Goal: Task Accomplishment & Management: Manage account settings

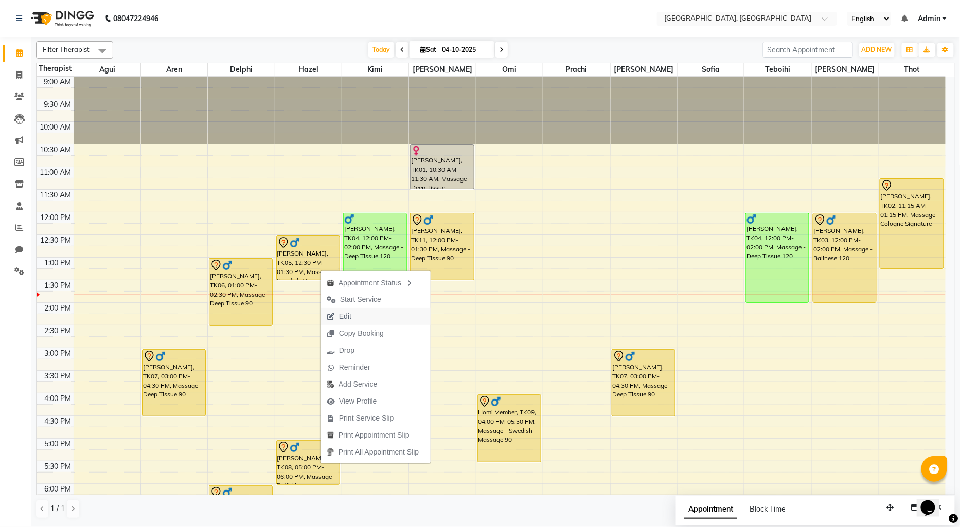
click at [350, 317] on span "Edit" at bounding box center [345, 316] width 12 height 11
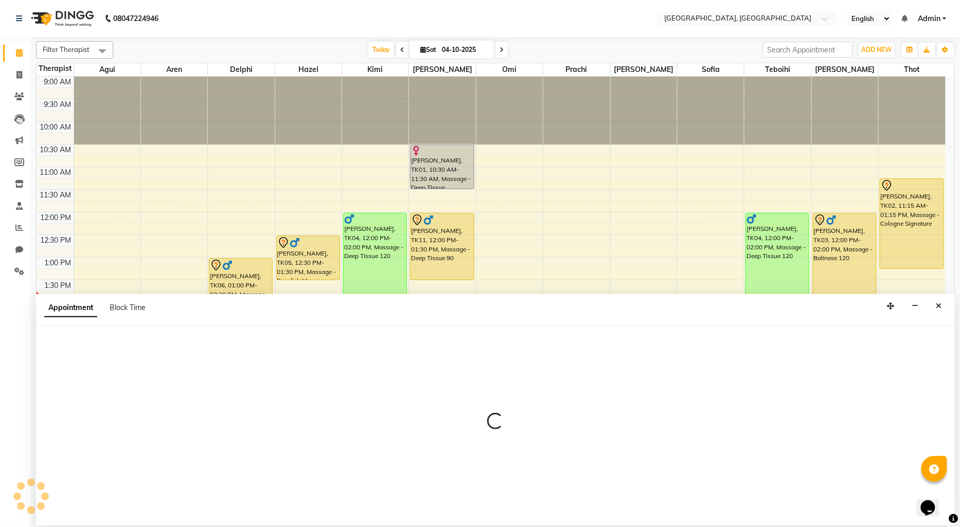
select select "tentative"
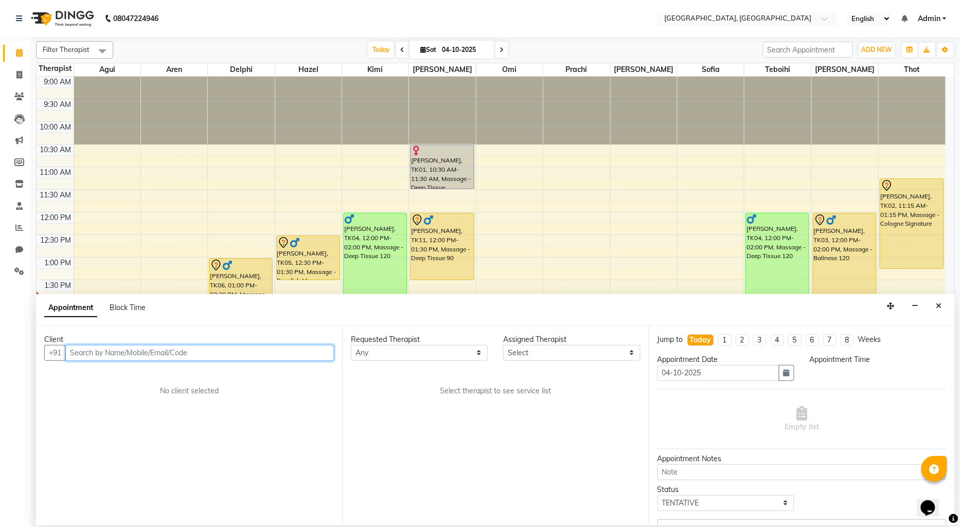
select select "43726"
select select "750"
select select "1716"
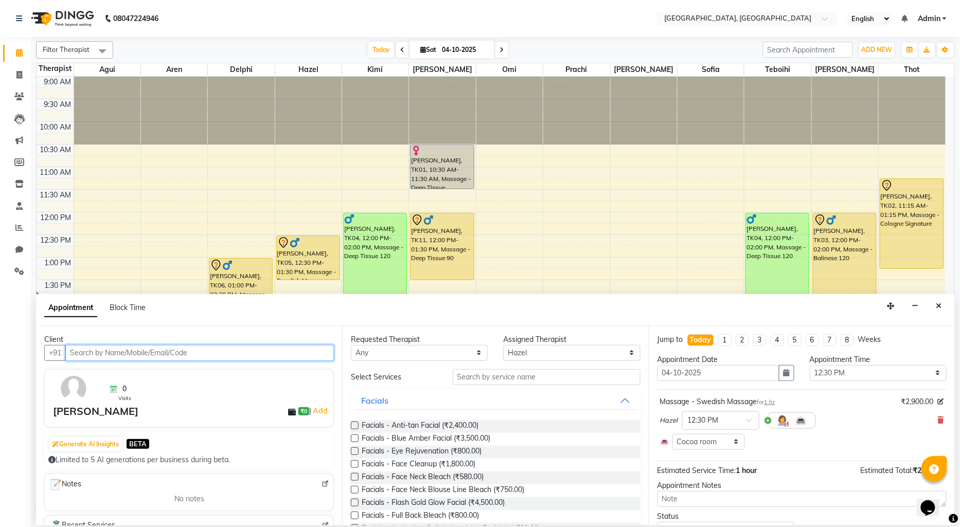
scroll to position [183, 0]
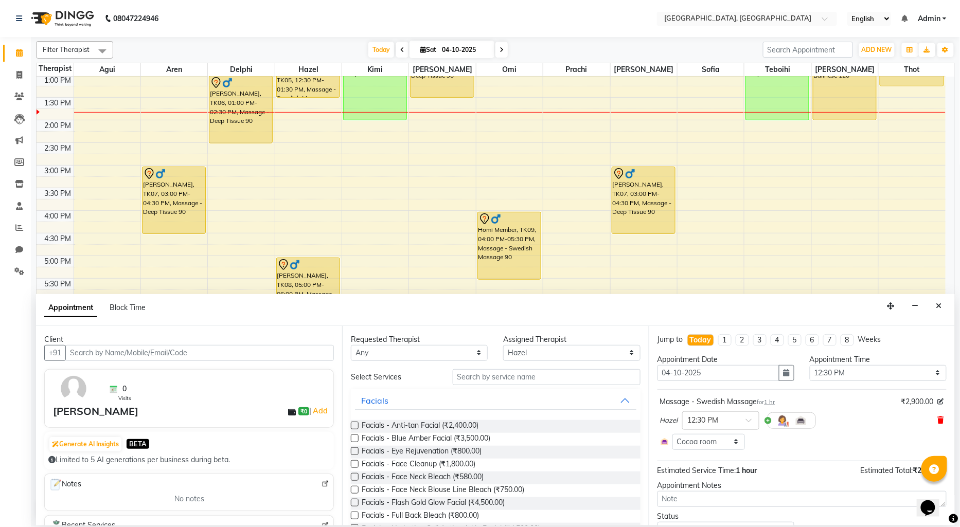
click at [938, 418] on icon at bounding box center [941, 420] width 6 height 7
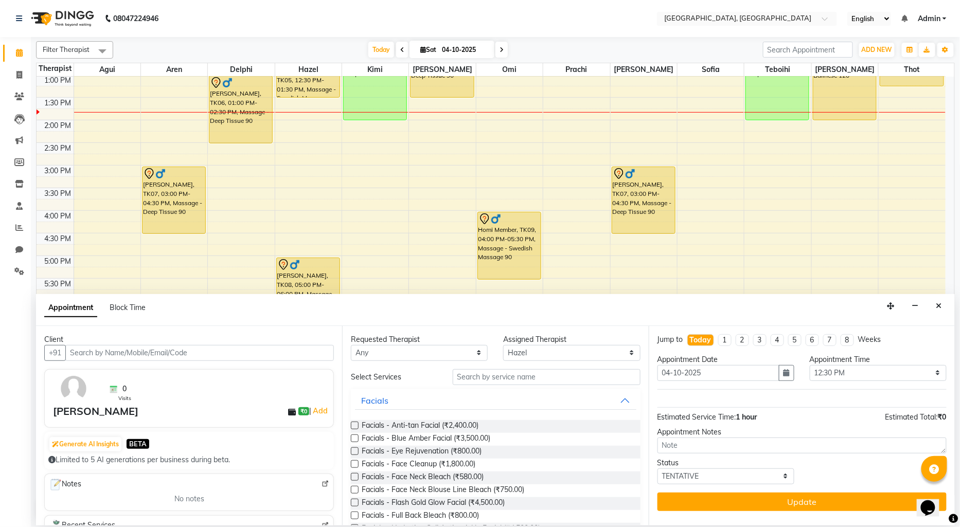
click at [472, 379] on input "text" at bounding box center [547, 377] width 188 height 16
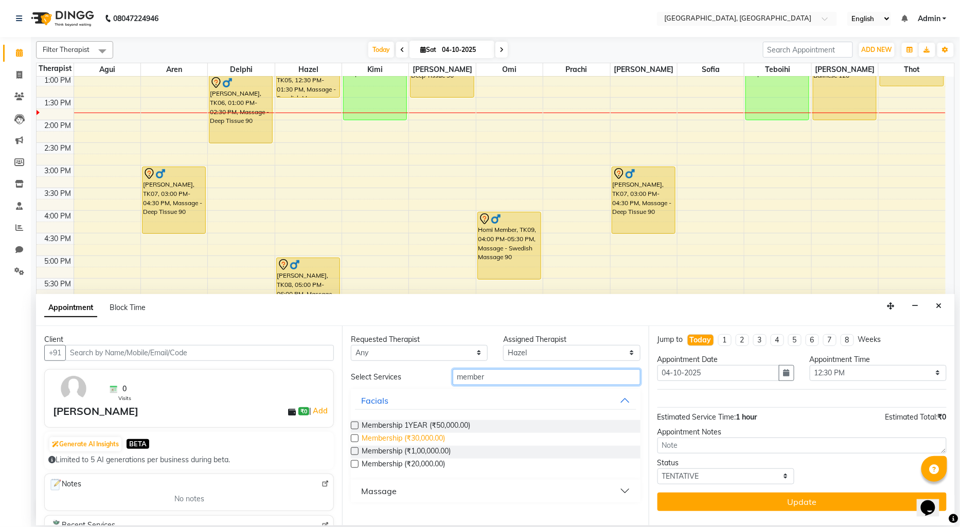
type input "member"
click at [426, 436] on span "Membership (₹30,000.00)" at bounding box center [403, 439] width 83 height 13
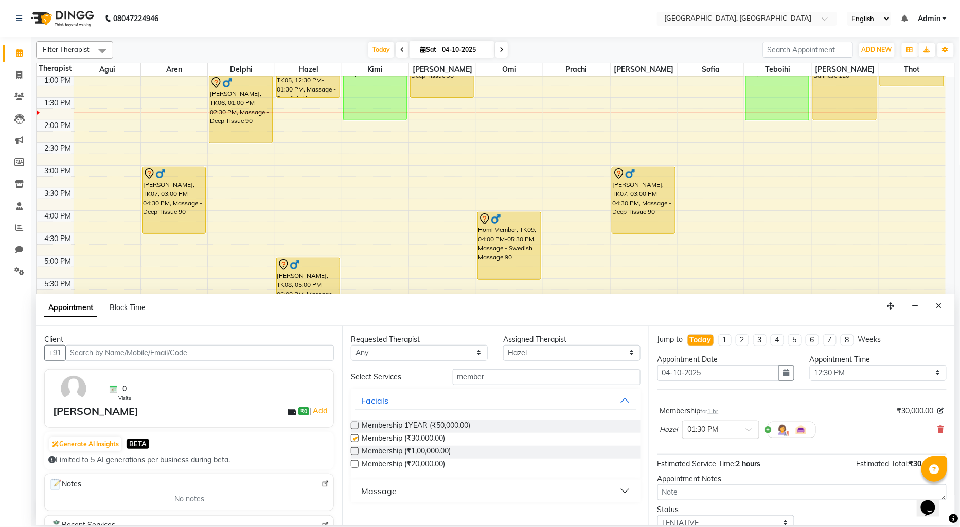
checkbox input "false"
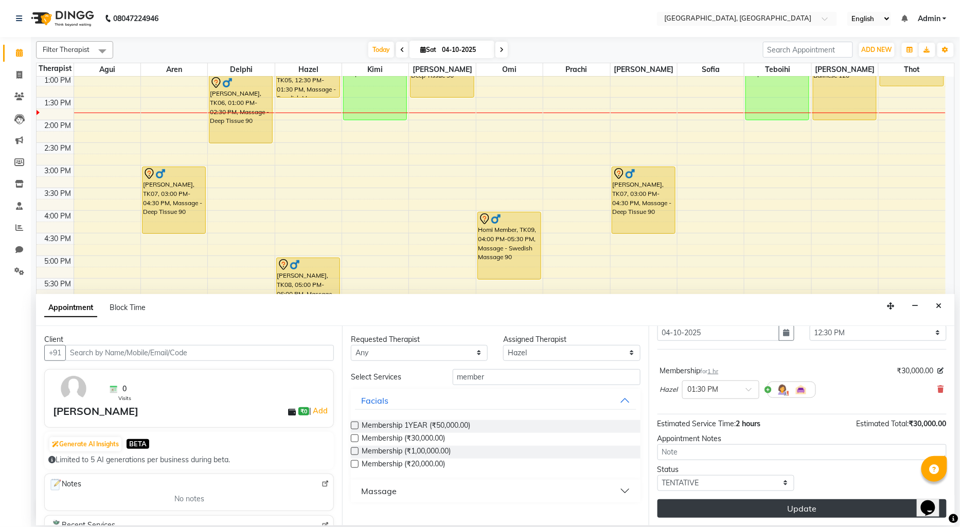
click at [719, 503] on button "Update" at bounding box center [801, 508] width 289 height 19
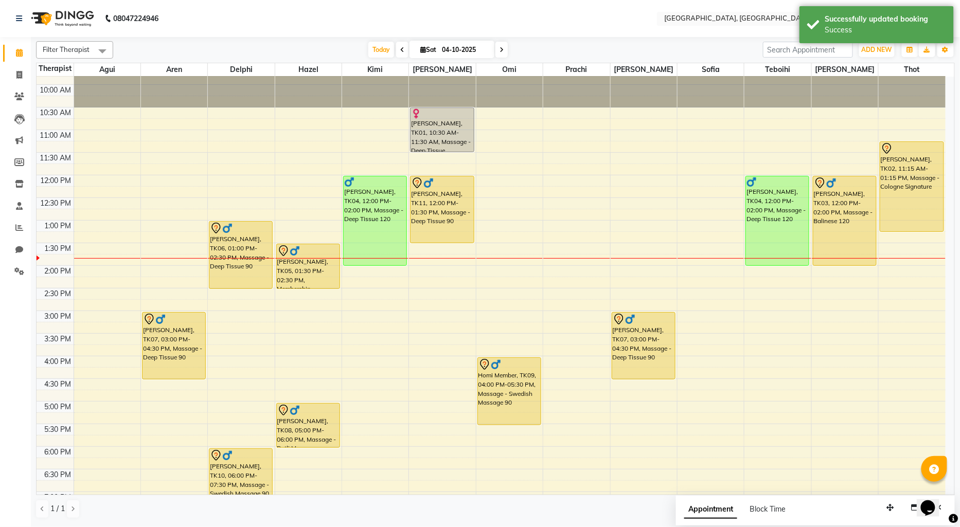
scroll to position [0, 0]
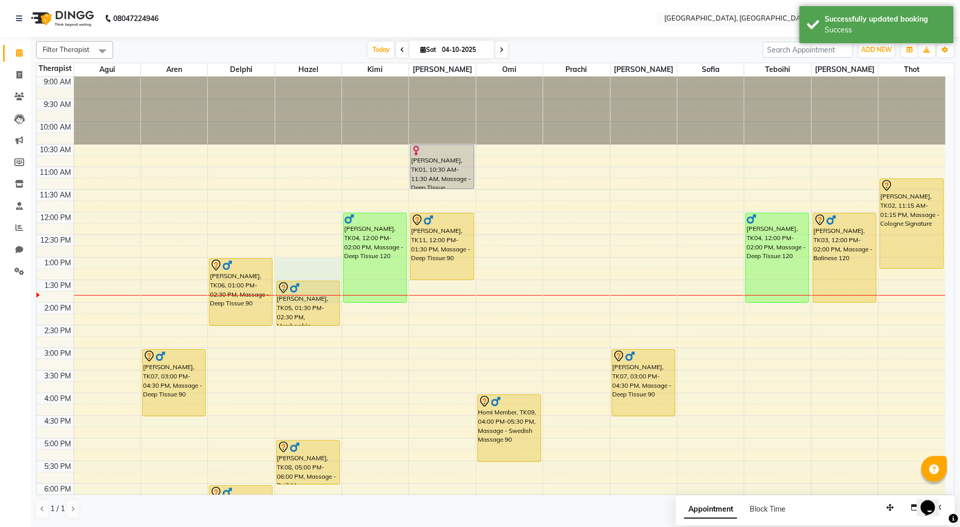
drag, startPoint x: 301, startPoint y: 295, endPoint x: 300, endPoint y: 265, distance: 29.8
click at [300, 265] on div "[PERSON_NAME], TK05, 01:30 PM-02:30 PM, Membership [PERSON_NAME], TK08, 05:00 P…" at bounding box center [308, 393] width 66 height 633
select select "43726"
select select "tentative"
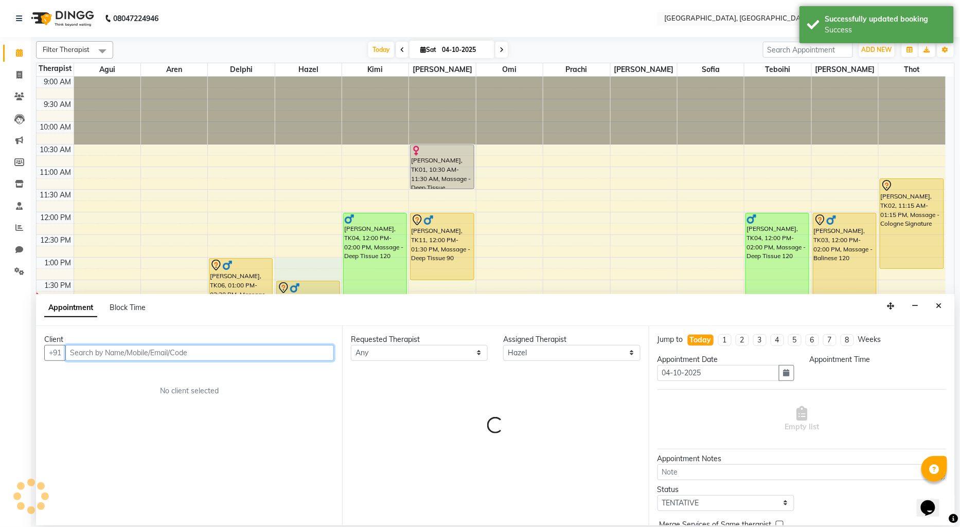
select select "780"
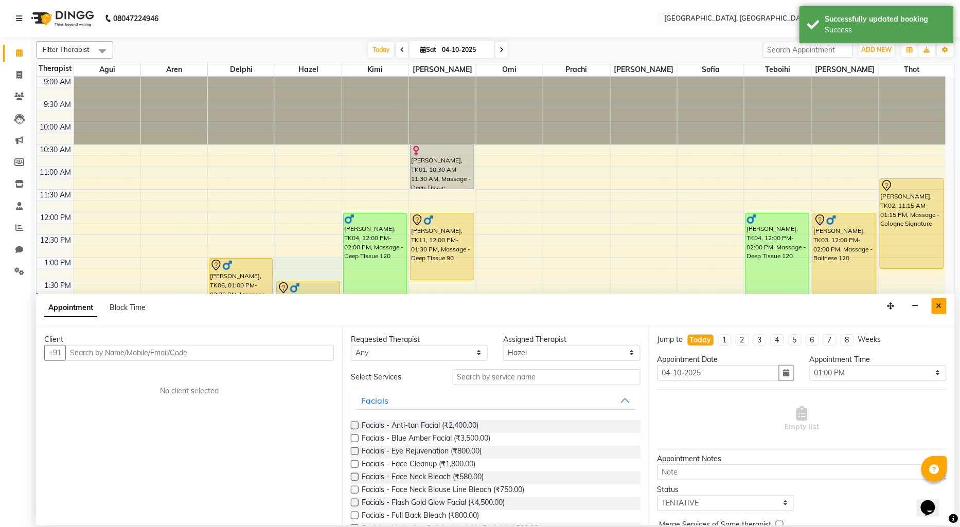
click at [937, 307] on icon "Close" at bounding box center [939, 305] width 6 height 7
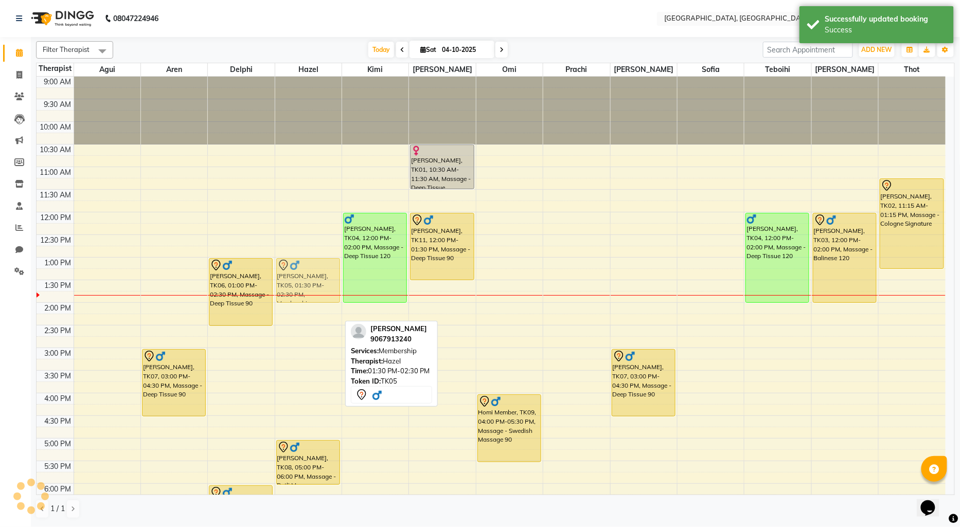
drag, startPoint x: 317, startPoint y: 291, endPoint x: 318, endPoint y: 264, distance: 26.8
click at [318, 264] on div "[PERSON_NAME], TK05, 01:30 PM-02:30 PM, Membership [PERSON_NAME], TK08, 05:00 P…" at bounding box center [308, 393] width 66 height 633
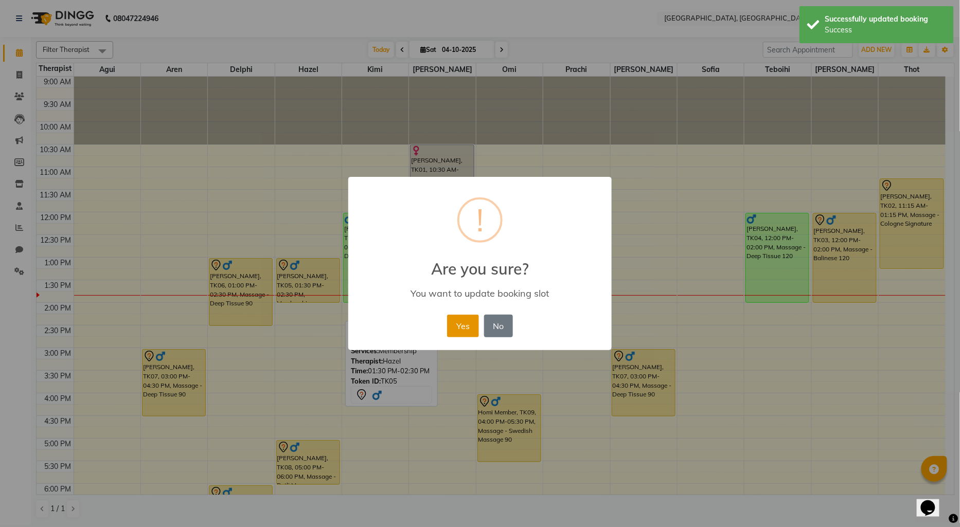
click at [471, 326] on button "Yes" at bounding box center [462, 326] width 31 height 23
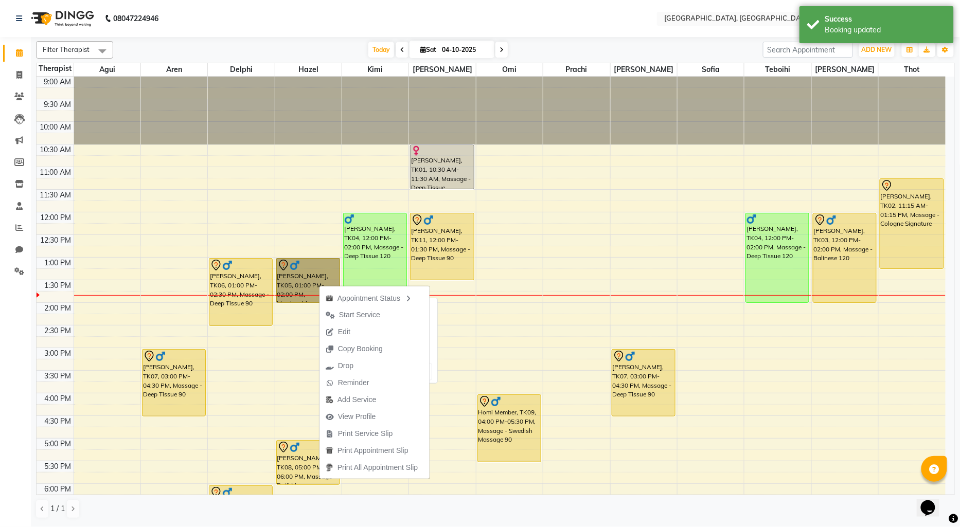
click at [319, 274] on link "[PERSON_NAME], TK05, 01:00 PM-02:00 PM, Membership" at bounding box center [308, 280] width 64 height 45
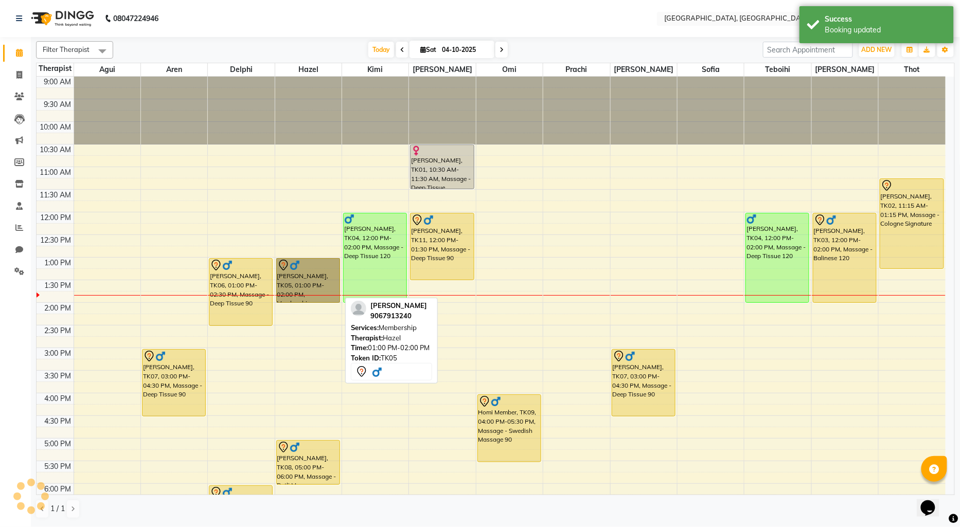
click at [319, 274] on link "[PERSON_NAME], TK05, 01:00 PM-02:00 PM, Membership" at bounding box center [308, 280] width 64 height 45
select select "7"
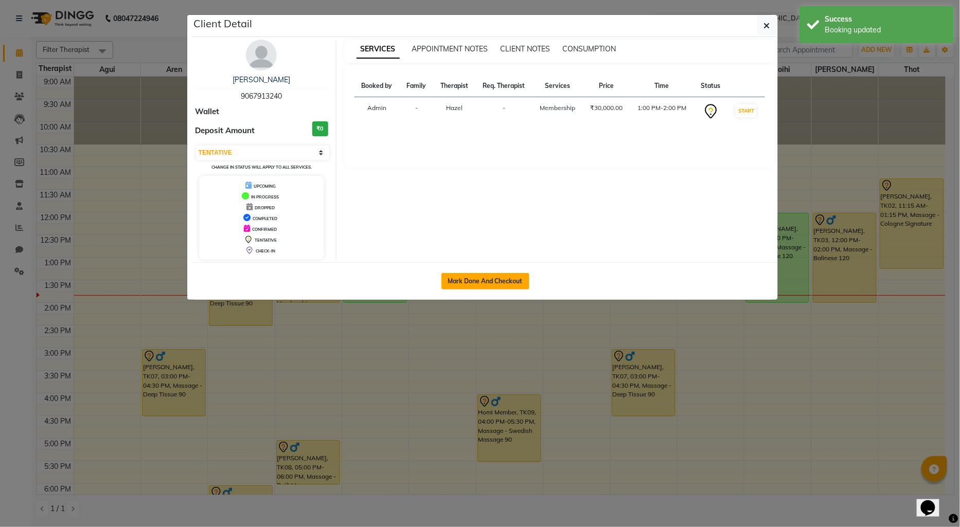
click at [462, 280] on button "Mark Done And Checkout" at bounding box center [485, 281] width 88 height 16
select select "575"
select select "service"
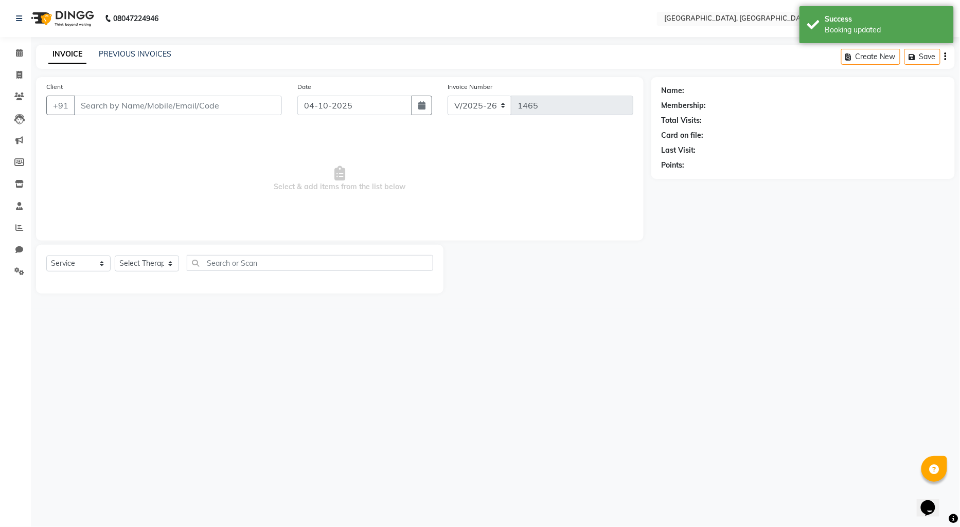
select select "3"
type input "9067913240"
select select "43726"
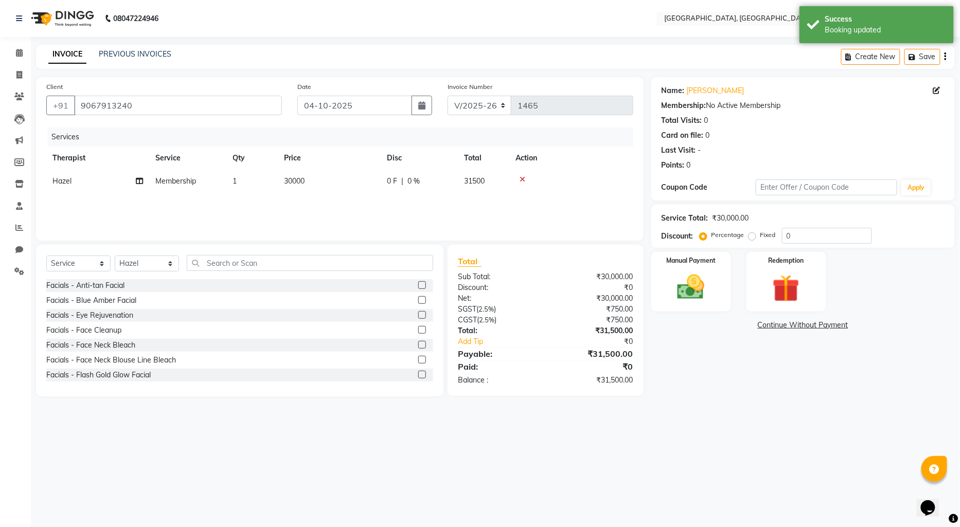
click at [810, 325] on link "Continue Without Payment" at bounding box center [802, 325] width 299 height 11
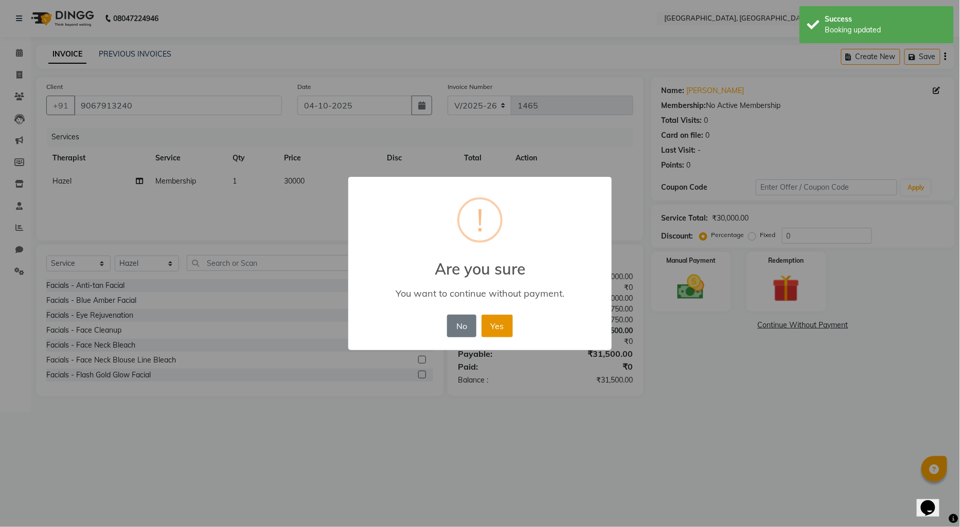
click at [500, 325] on button "Yes" at bounding box center [496, 326] width 31 height 23
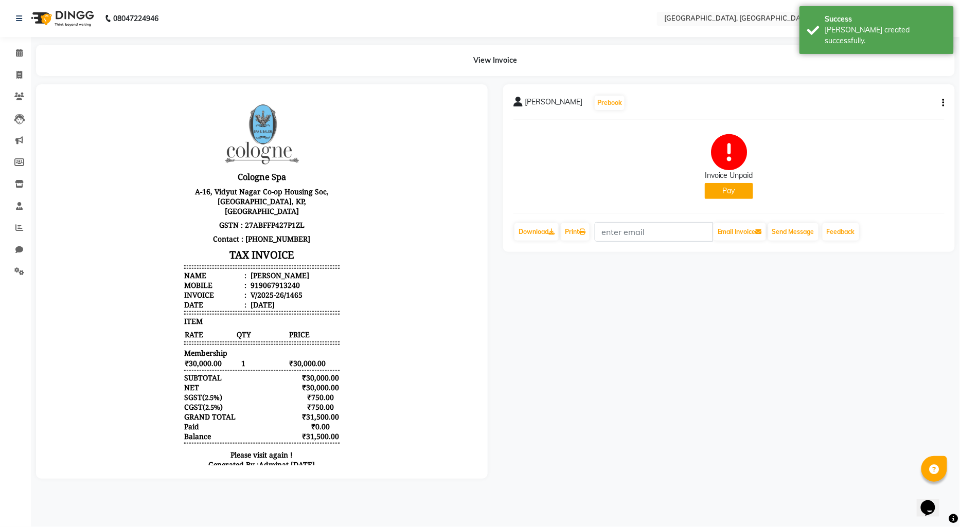
click at [713, 192] on button "Pay" at bounding box center [729, 191] width 48 height 16
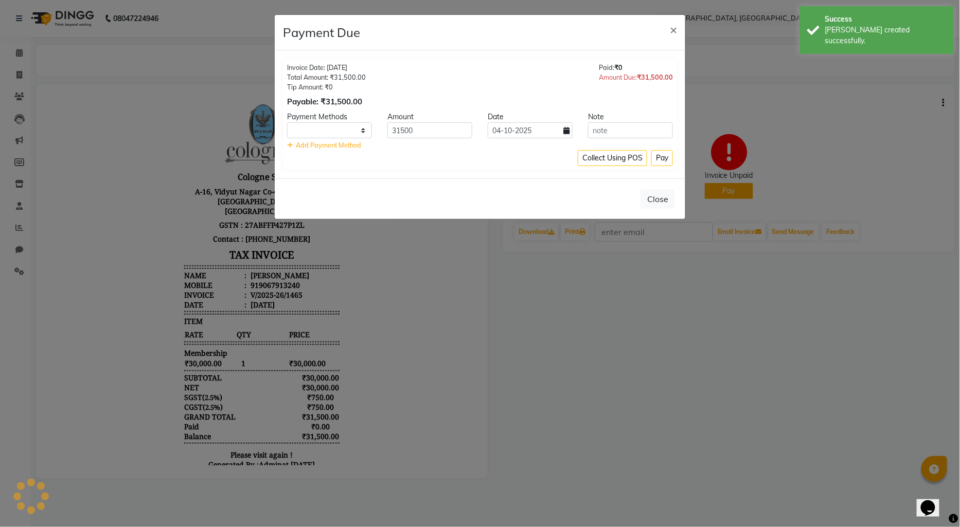
select select "1"
click at [658, 157] on button "Pay" at bounding box center [662, 158] width 22 height 16
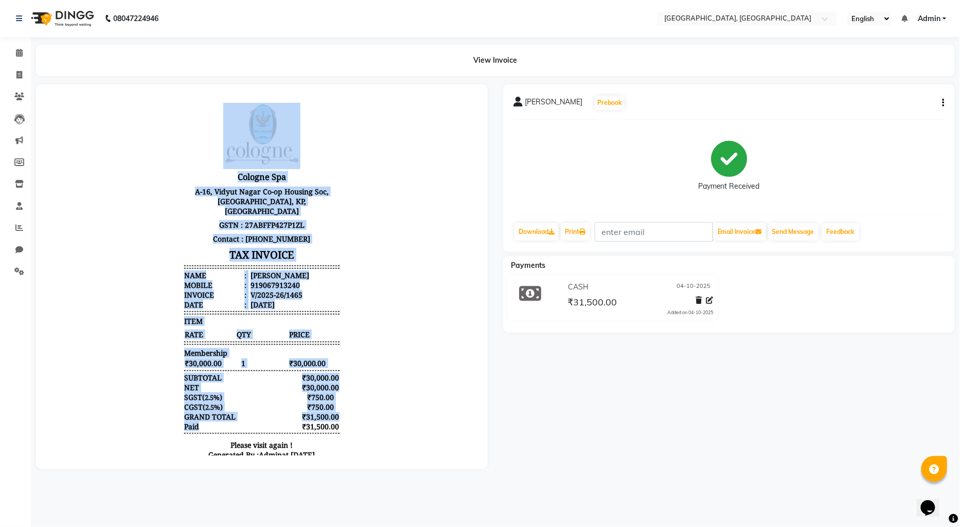
drag, startPoint x: 212, startPoint y: 125, endPoint x: 247, endPoint y: 397, distance: 273.9
click at [224, 418] on div "Cologne Spa A-16, [GEOGRAPHIC_DATA] Co-op Housing Soc, [GEOGRAPHIC_DATA], KP, […" at bounding box center [262, 283] width 164 height 371
click at [228, 392] on div "SGST ( 2.5% ) ₹750.00" at bounding box center [261, 397] width 155 height 10
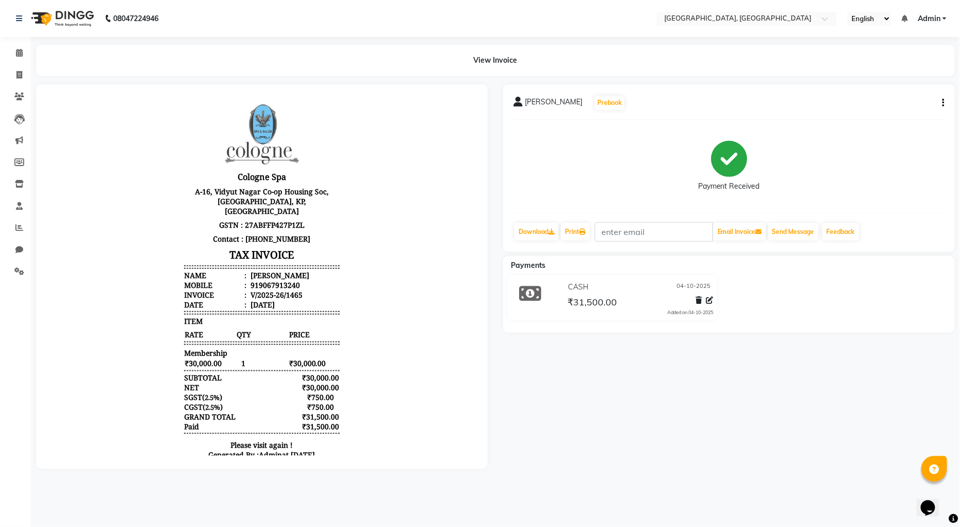
scroll to position [8, 0]
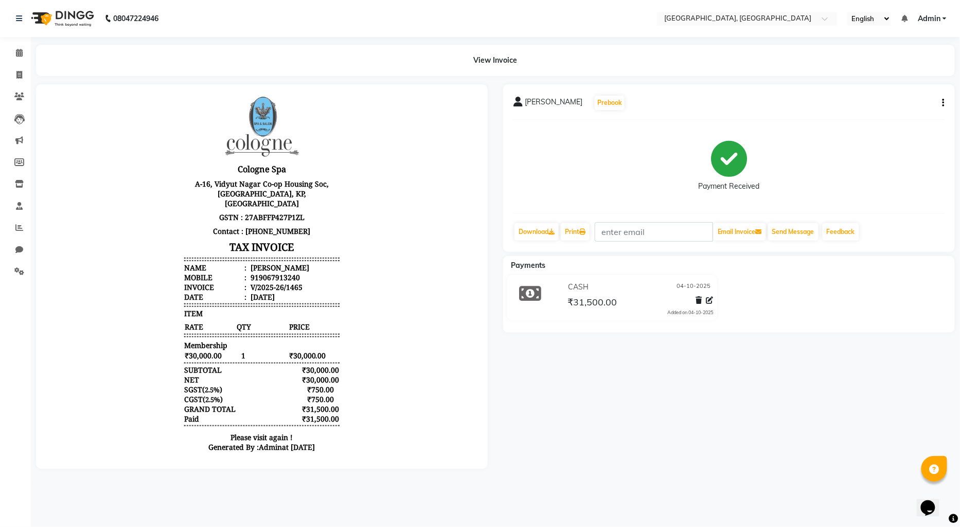
drag, startPoint x: 194, startPoint y: 110, endPoint x: 316, endPoint y: 433, distance: 345.7
click at [315, 456] on html "Cologne Spa A-16, [GEOGRAPHIC_DATA] Co-op Housing Soc, [GEOGRAPHIC_DATA], KP, […" at bounding box center [261, 276] width 431 height 380
